Goal: Subscribe to service/newsletter

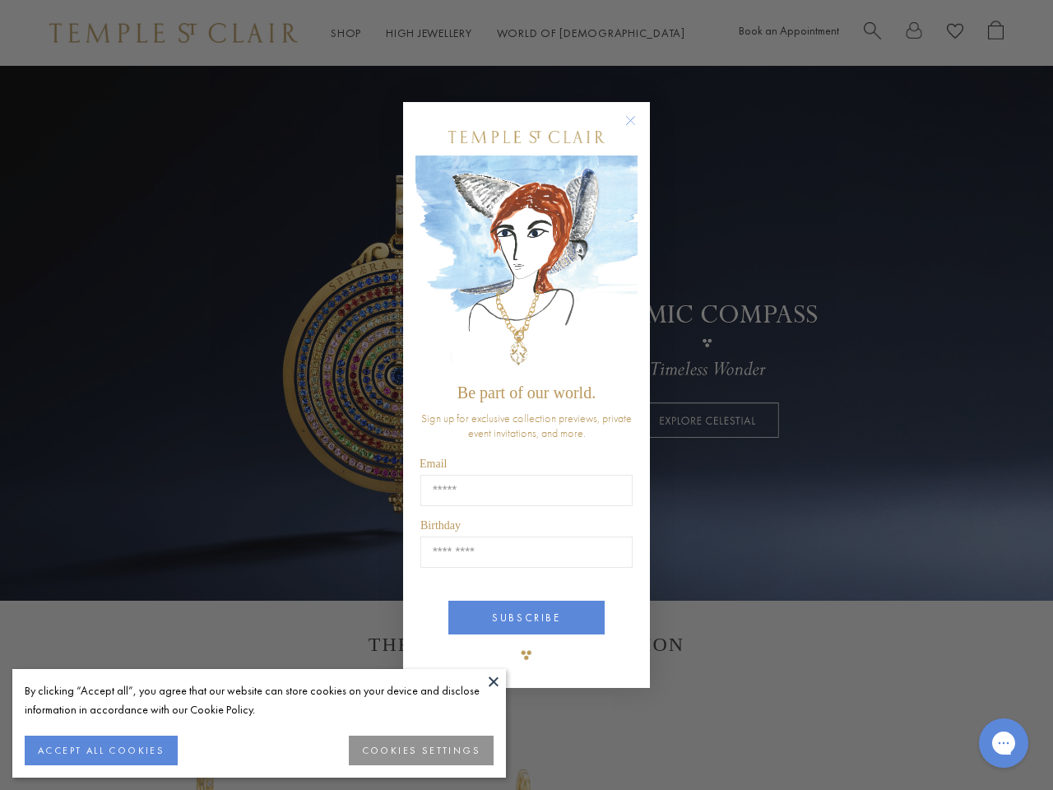
click at [527, 395] on span "Be part of our world." at bounding box center [527, 392] width 138 height 18
click at [494, 681] on button at bounding box center [493, 681] width 25 height 25
click at [100, 750] on button "ACCEPT ALL COOKIES" at bounding box center [101, 751] width 153 height 30
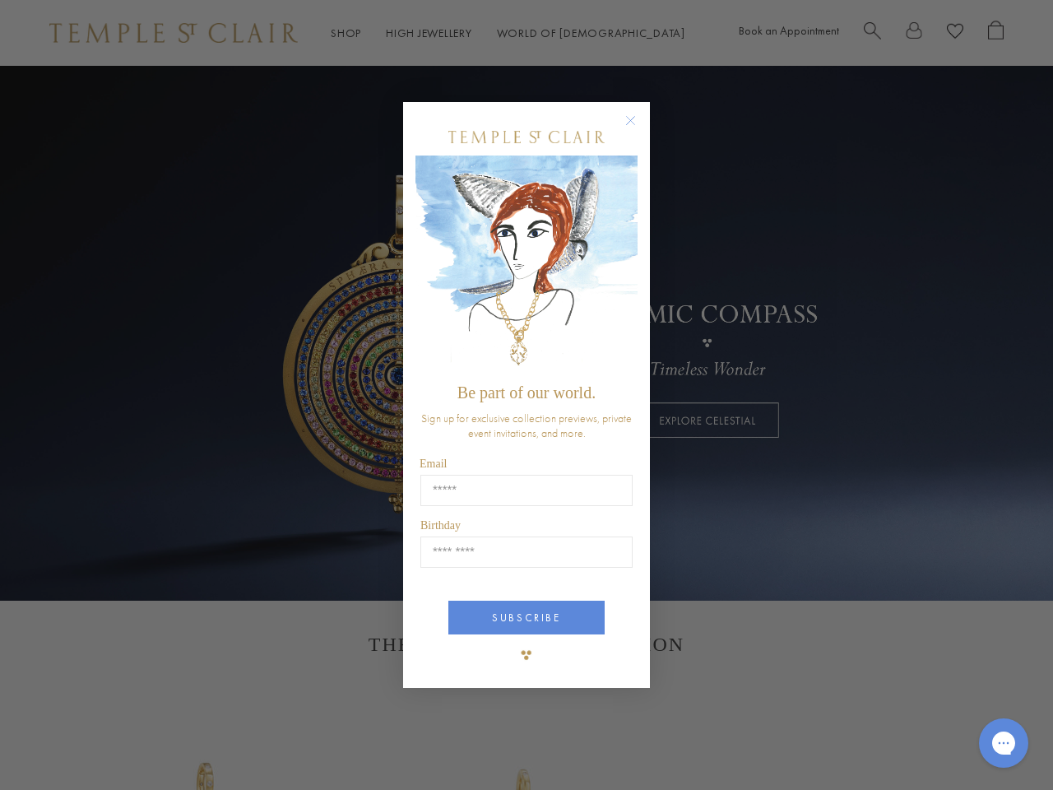
click at [423, 750] on div "Close dialog Be part of our world. Sign up for exclusive collection previews, p…" at bounding box center [526, 395] width 1053 height 790
click at [639, 128] on icon "Close dialog" at bounding box center [630, 120] width 21 height 21
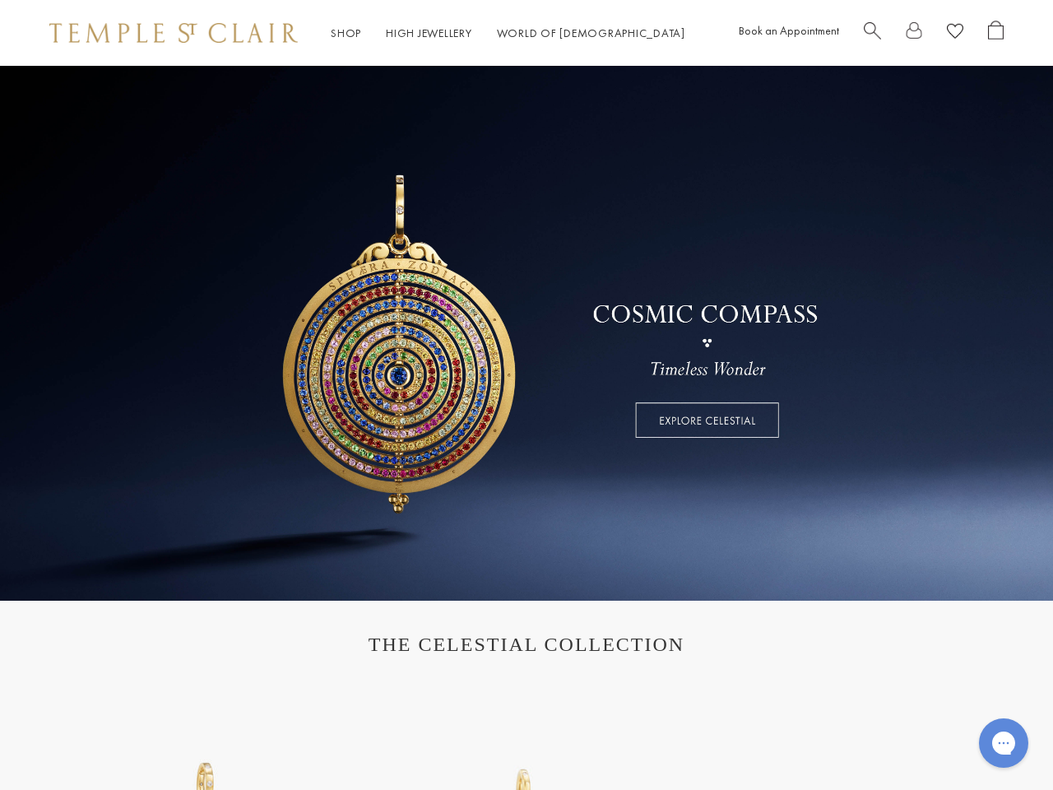
click at [527, 662] on button "SUBSCRIBE" at bounding box center [526, 679] width 156 height 34
click at [1004, 743] on icon "Gorgias live chat" at bounding box center [1004, 743] width 16 height 16
